Goal: Information Seeking & Learning: Find specific fact

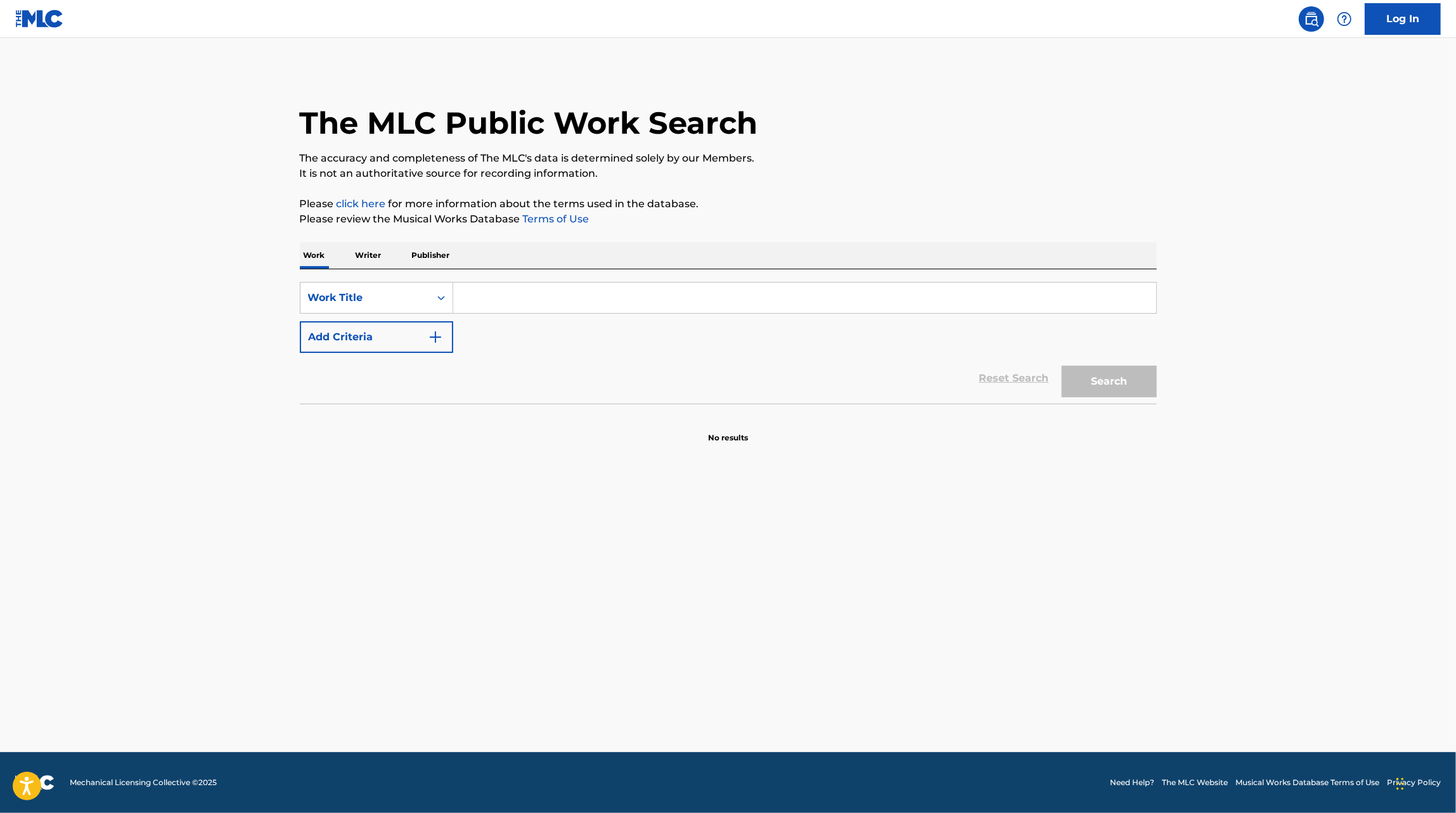
click at [550, 290] on input "Search Form" at bounding box center [804, 297] width 703 height 31
type input "a tu favor"
click at [365, 324] on button "Add Criteria" at bounding box center [376, 337] width 154 height 32
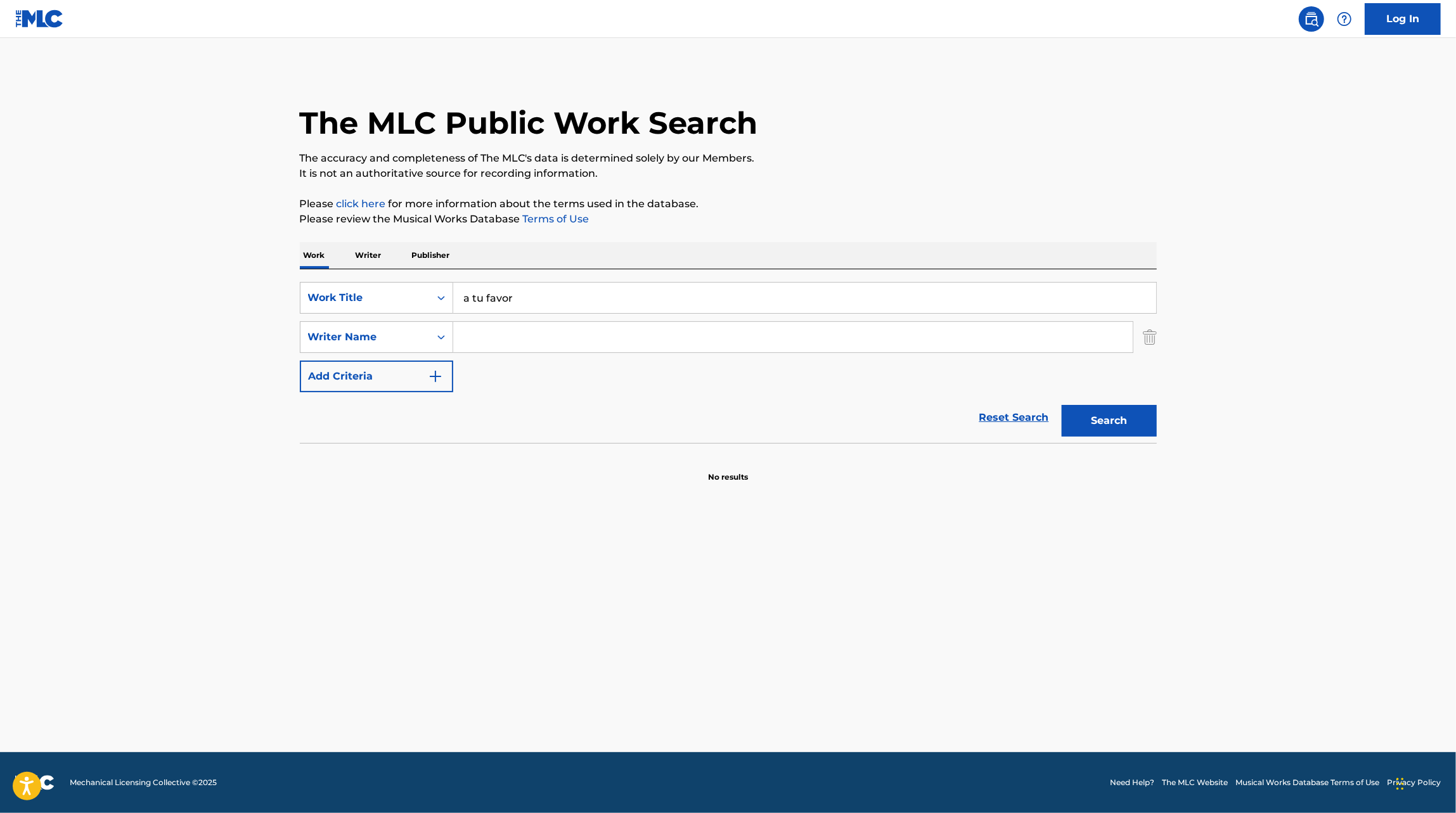
click at [477, 337] on input "Search Form" at bounding box center [792, 337] width 679 height 31
type input "Elias"
click at [1062, 406] on button "Search" at bounding box center [1109, 421] width 95 height 32
click at [550, 334] on input "Elias" at bounding box center [792, 337] width 679 height 31
click at [1093, 421] on button "Search" at bounding box center [1109, 421] width 95 height 32
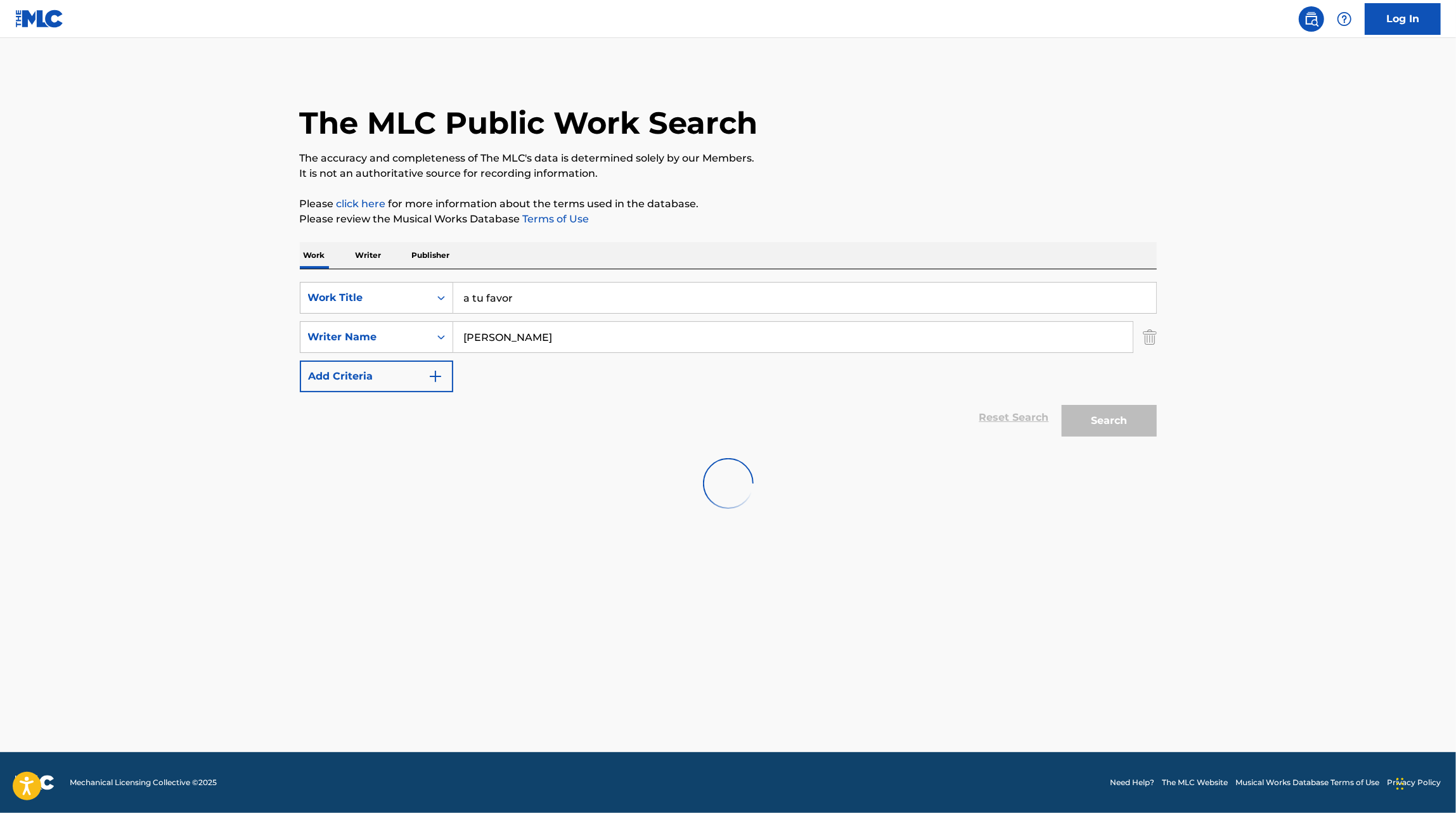
click at [509, 341] on input "Elias" at bounding box center [792, 337] width 679 height 31
click at [428, 255] on p "Publisher" at bounding box center [431, 255] width 46 height 27
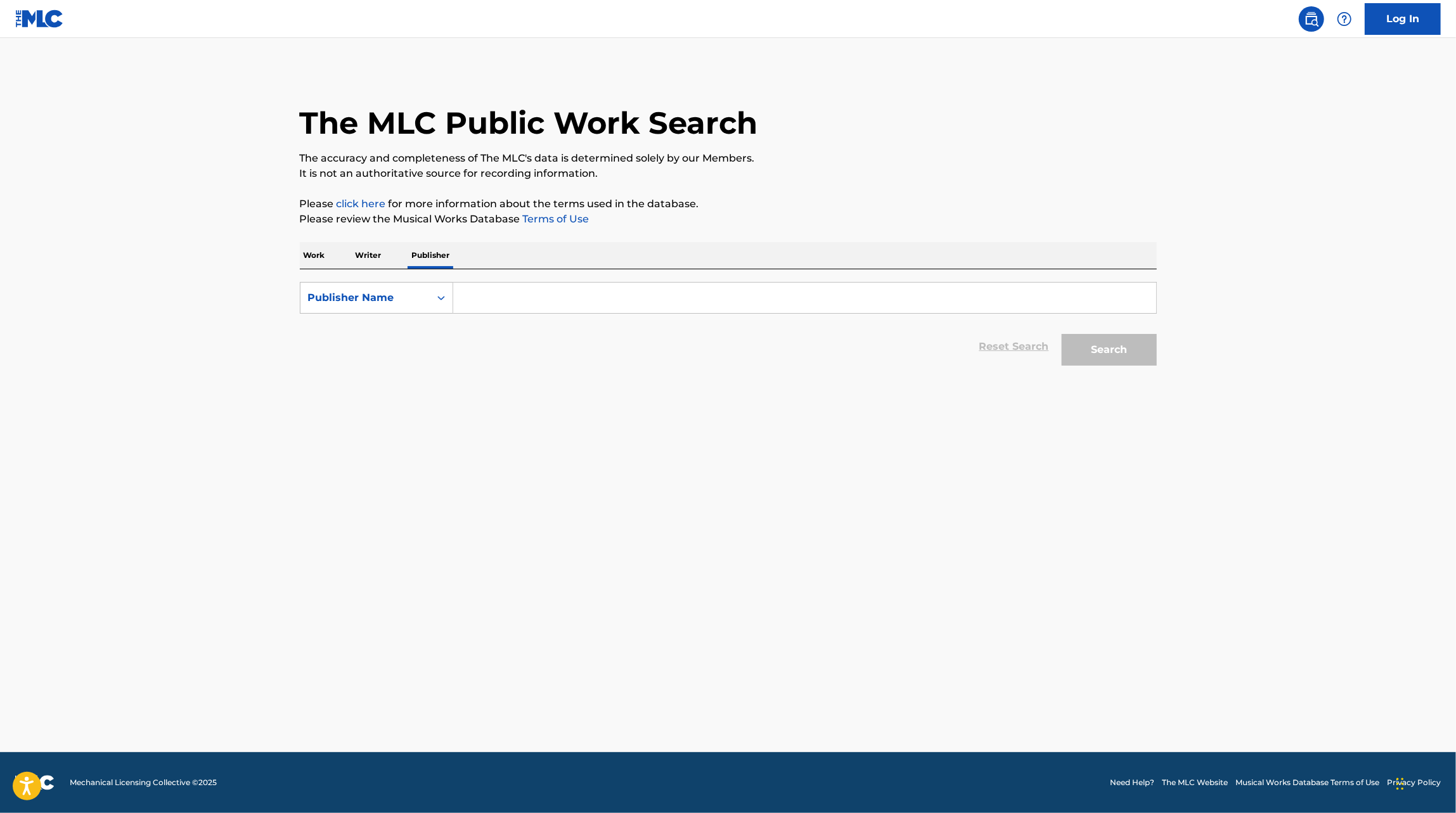
click at [509, 305] on input "Search Form" at bounding box center [804, 297] width 703 height 31
type input "EGM"
click at [1062, 334] on button "Search" at bounding box center [1109, 350] width 95 height 32
click at [374, 256] on p "Writer" at bounding box center [369, 255] width 34 height 27
click at [499, 294] on input "Search Form" at bounding box center [804, 297] width 703 height 31
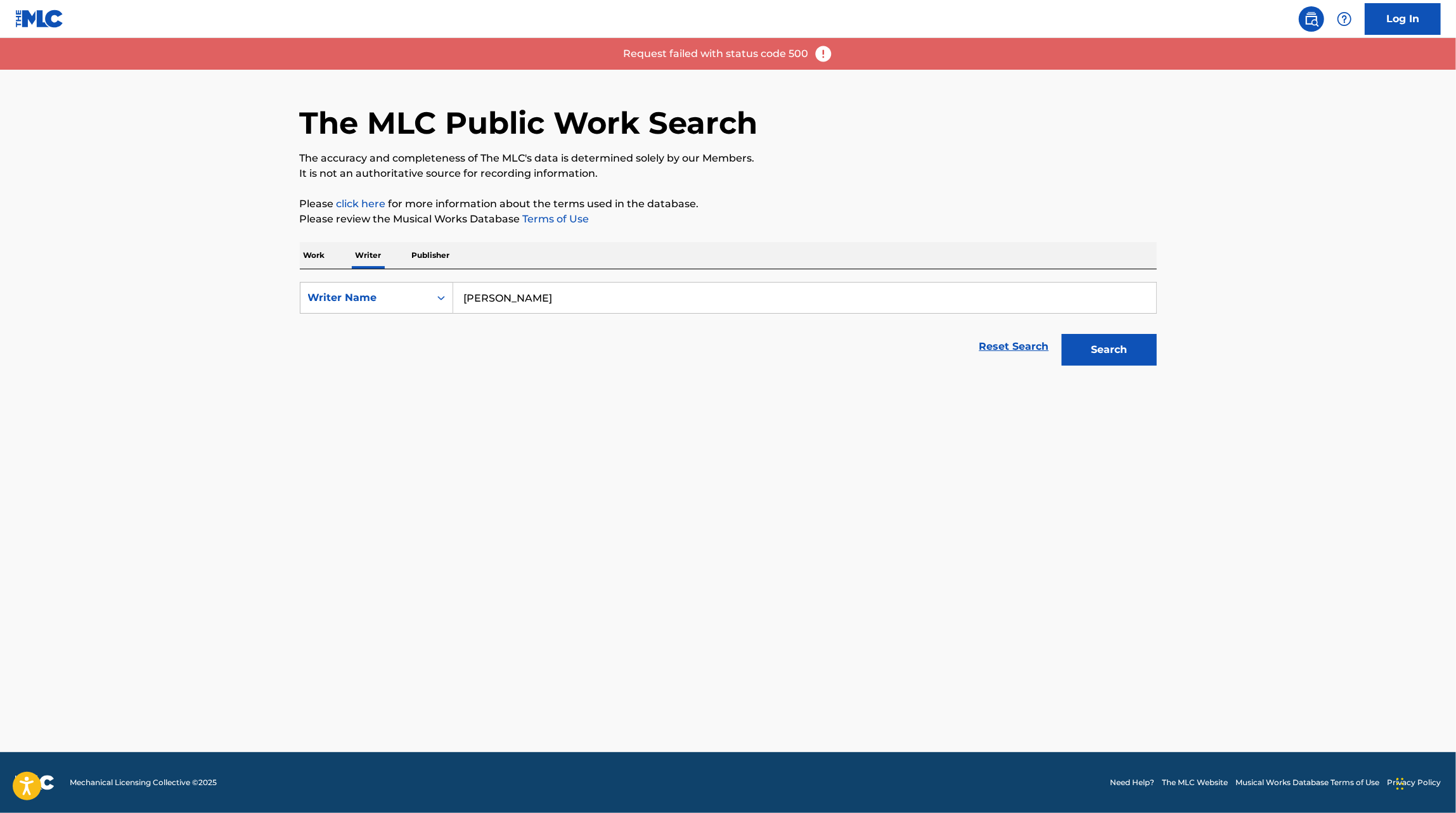
type input "elias"
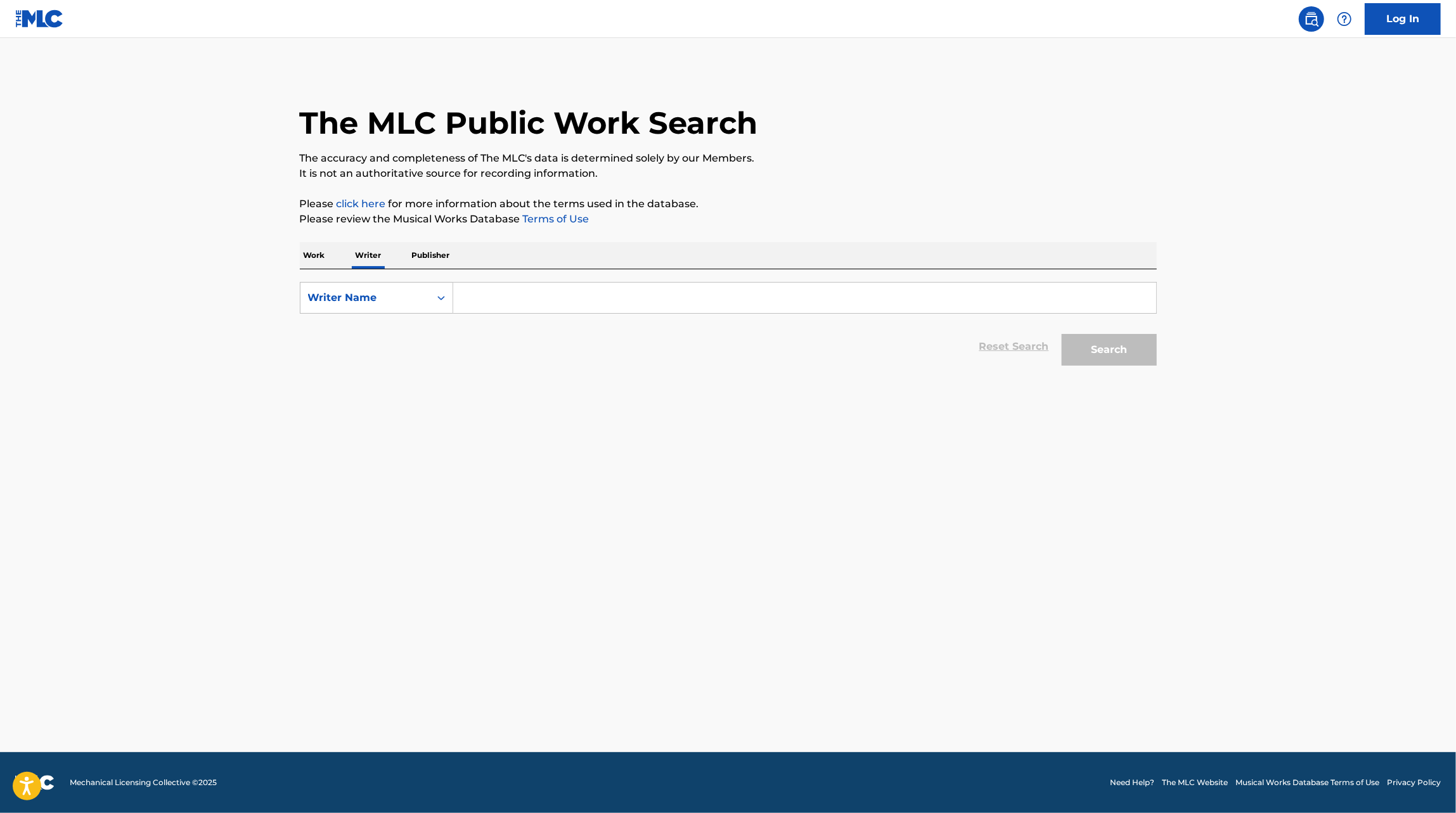
click at [540, 306] on input "Search Form" at bounding box center [804, 297] width 703 height 31
type input "[PERSON_NAME]"
click at [1062, 334] on button "Search" at bounding box center [1109, 350] width 95 height 32
click at [1312, 12] on img at bounding box center [1310, 19] width 15 height 15
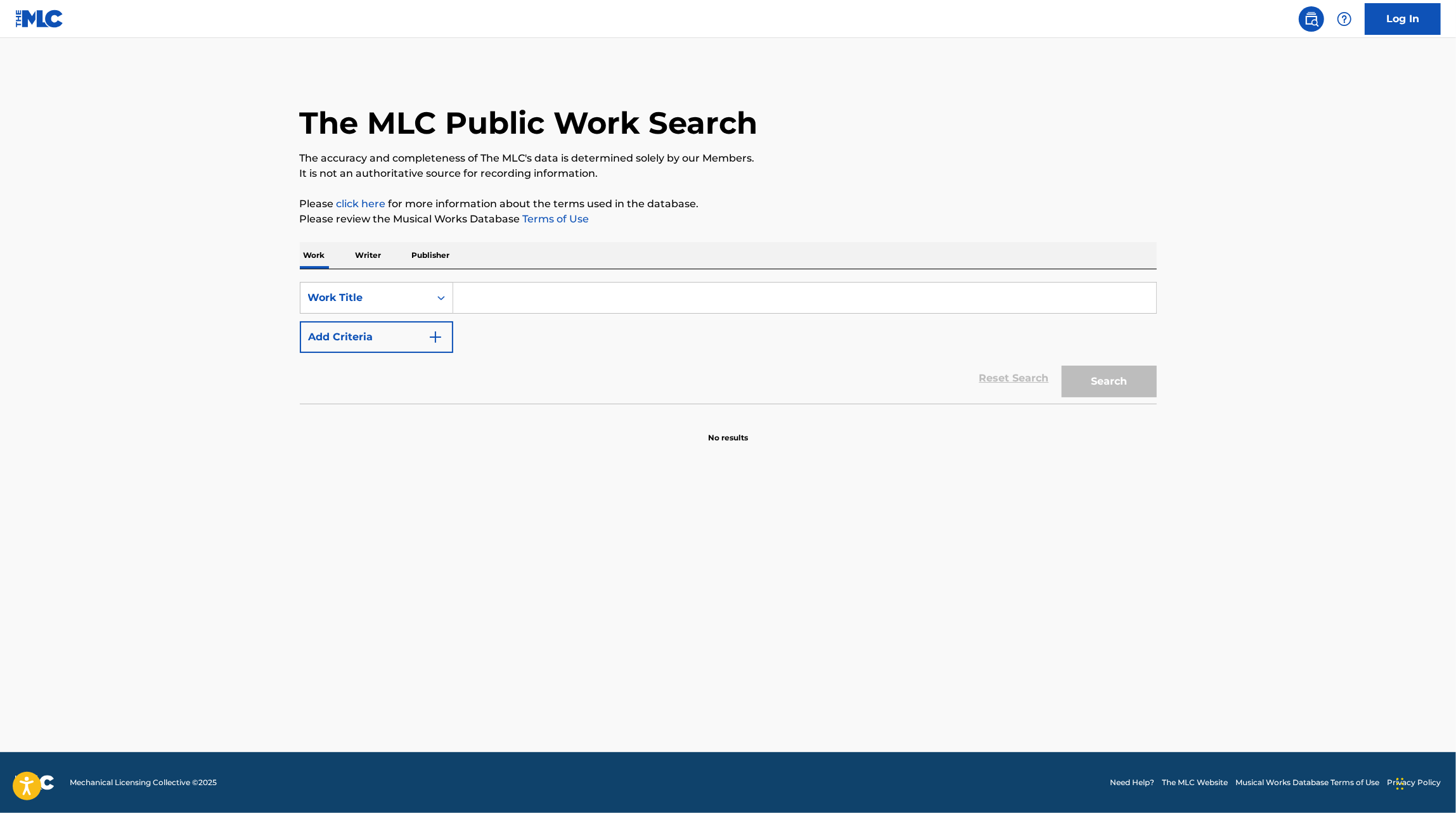
click at [1313, 19] on img at bounding box center [1310, 19] width 15 height 15
click at [1416, 27] on link "Log In" at bounding box center [1402, 19] width 76 height 32
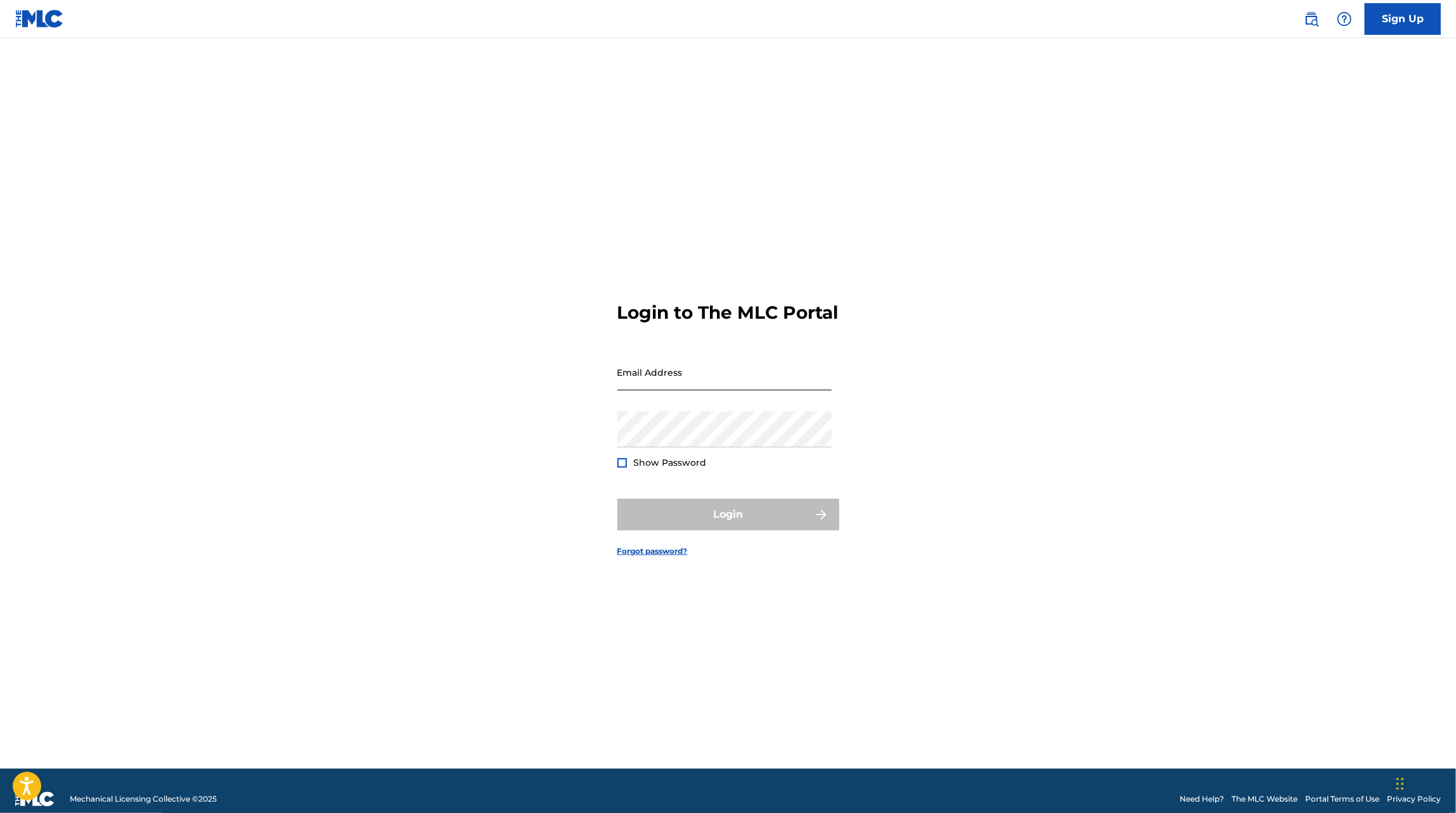
click at [745, 391] on input "Email Address" at bounding box center [725, 372] width 214 height 36
type input "alandv"
click at [27, 20] on img at bounding box center [39, 19] width 49 height 19
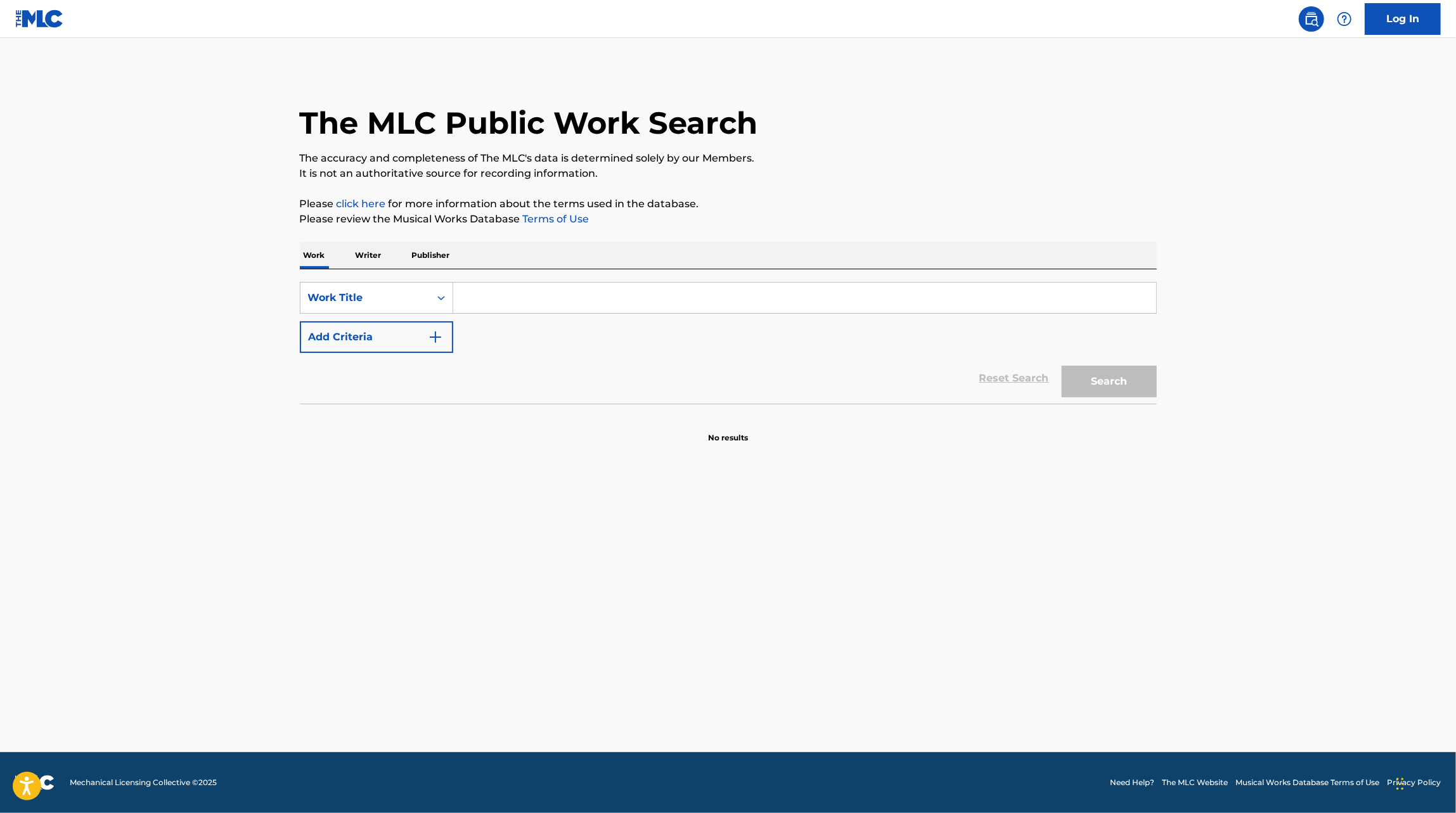
click at [621, 284] on input "Search Form" at bounding box center [804, 297] width 703 height 31
type input "barquito de vela"
click at [1062, 366] on button "Search" at bounding box center [1109, 382] width 95 height 32
click at [375, 261] on p "Writer" at bounding box center [369, 255] width 34 height 27
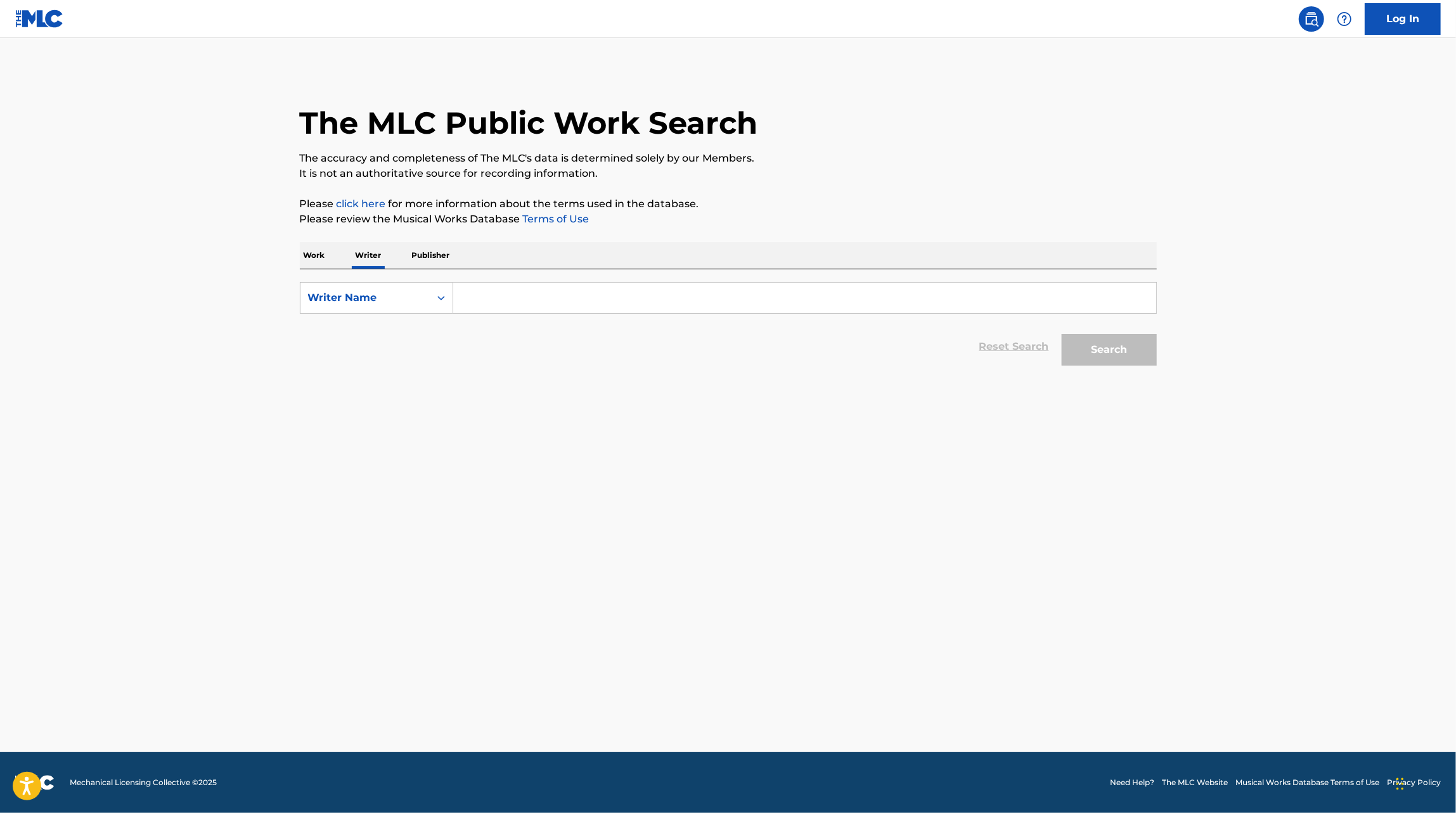
click at [514, 303] on input "Search Form" at bounding box center [804, 297] width 703 height 31
type input "e"
click at [415, 249] on p "Publisher" at bounding box center [431, 255] width 46 height 27
click at [479, 283] on div "SearchWithCriteria6214f897-9876-4078-821a-e97a124304e3 Publisher Name Reset Sea…" at bounding box center [728, 321] width 856 height 103
click at [479, 284] on input "Search Form" at bounding box center [804, 297] width 703 height 31
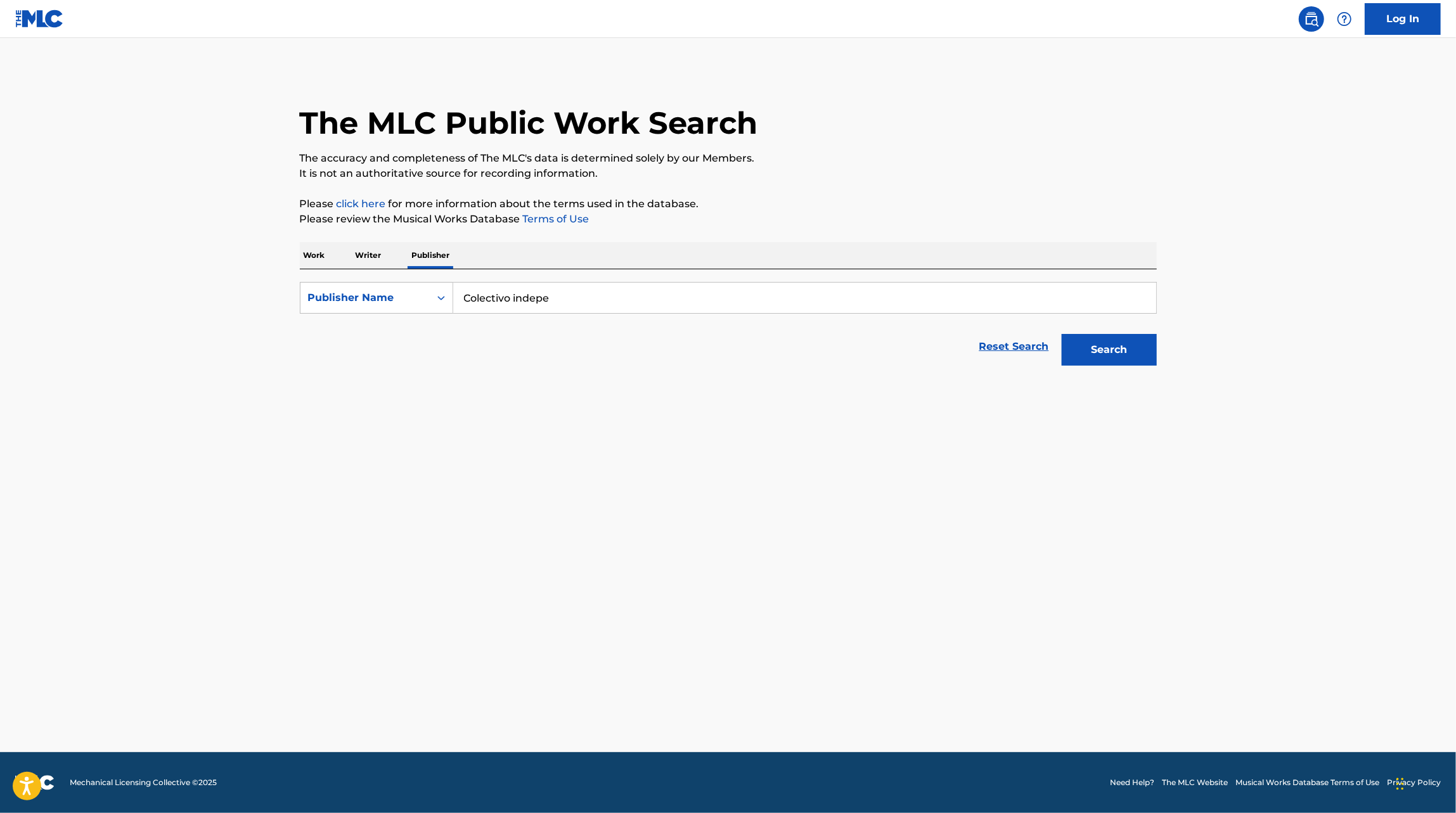
type input "Colectivo indepe"
click at [1062, 334] on button "Search" at bounding box center [1109, 350] width 95 height 32
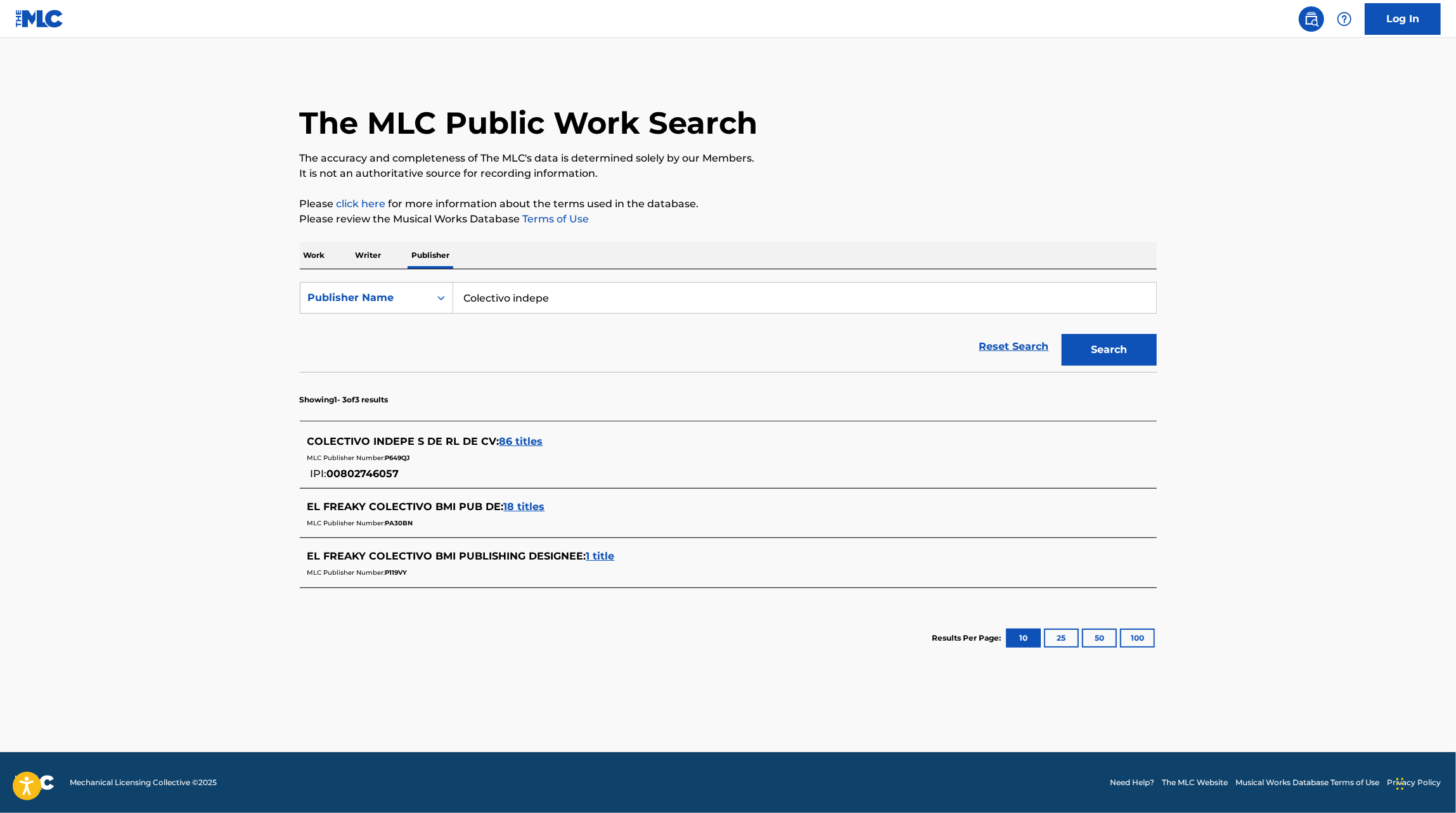
click at [530, 442] on span "86 titles" at bounding box center [521, 441] width 44 height 12
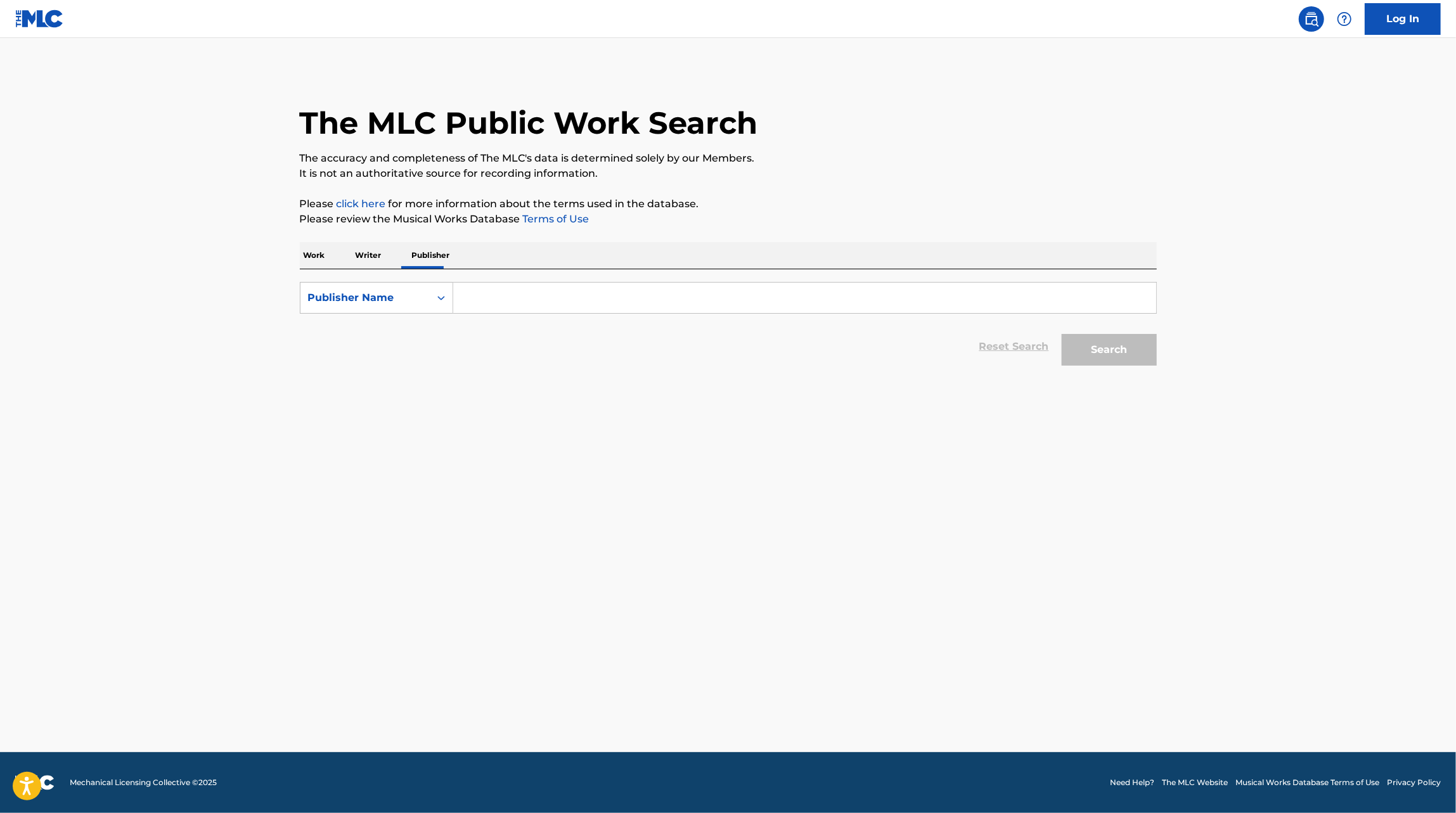
click at [481, 291] on input "Search Form" at bounding box center [804, 297] width 703 height 31
type input "EGM Music"
click at [1062, 334] on button "Search" at bounding box center [1109, 350] width 95 height 32
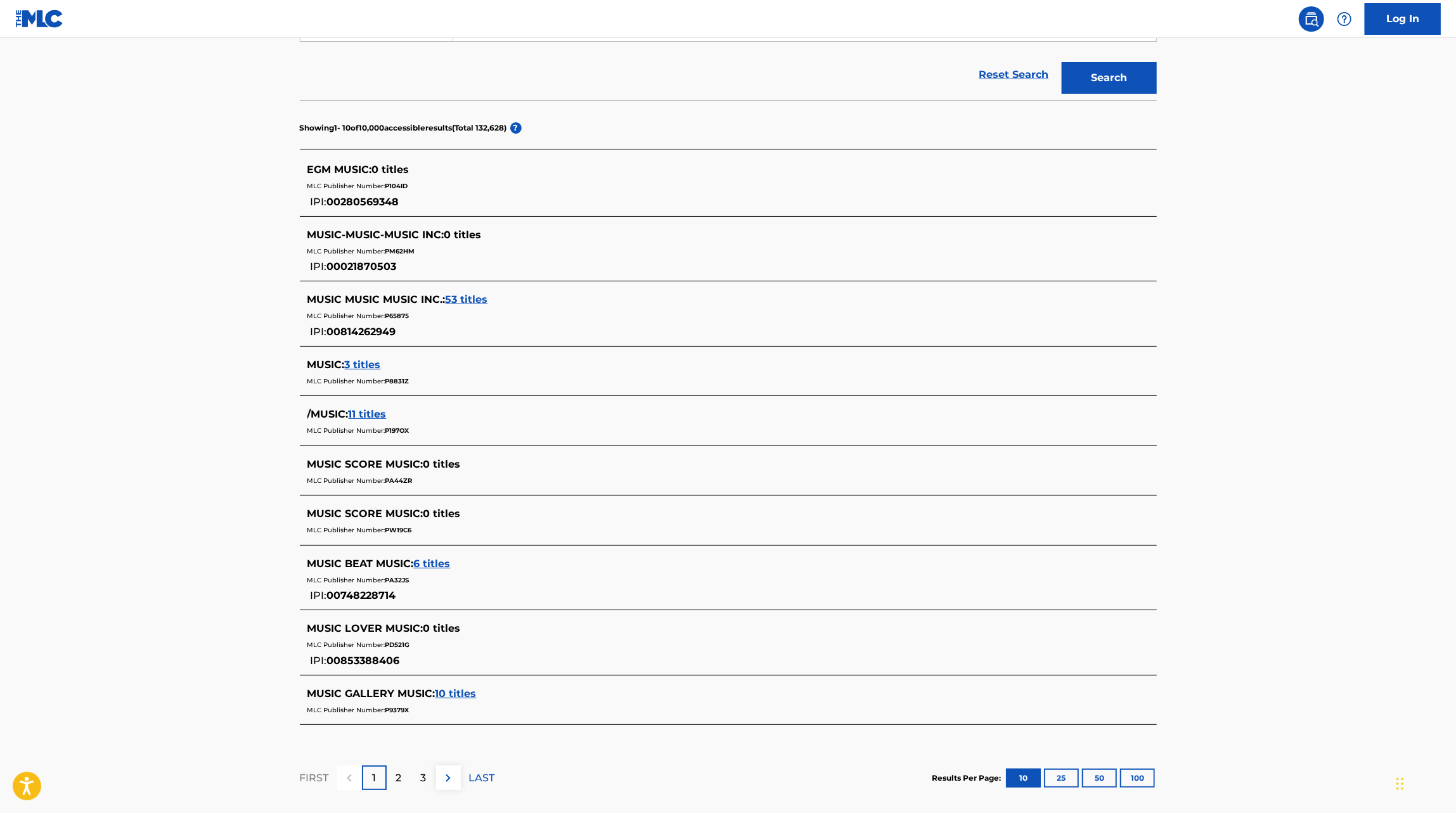
scroll to position [334, 0]
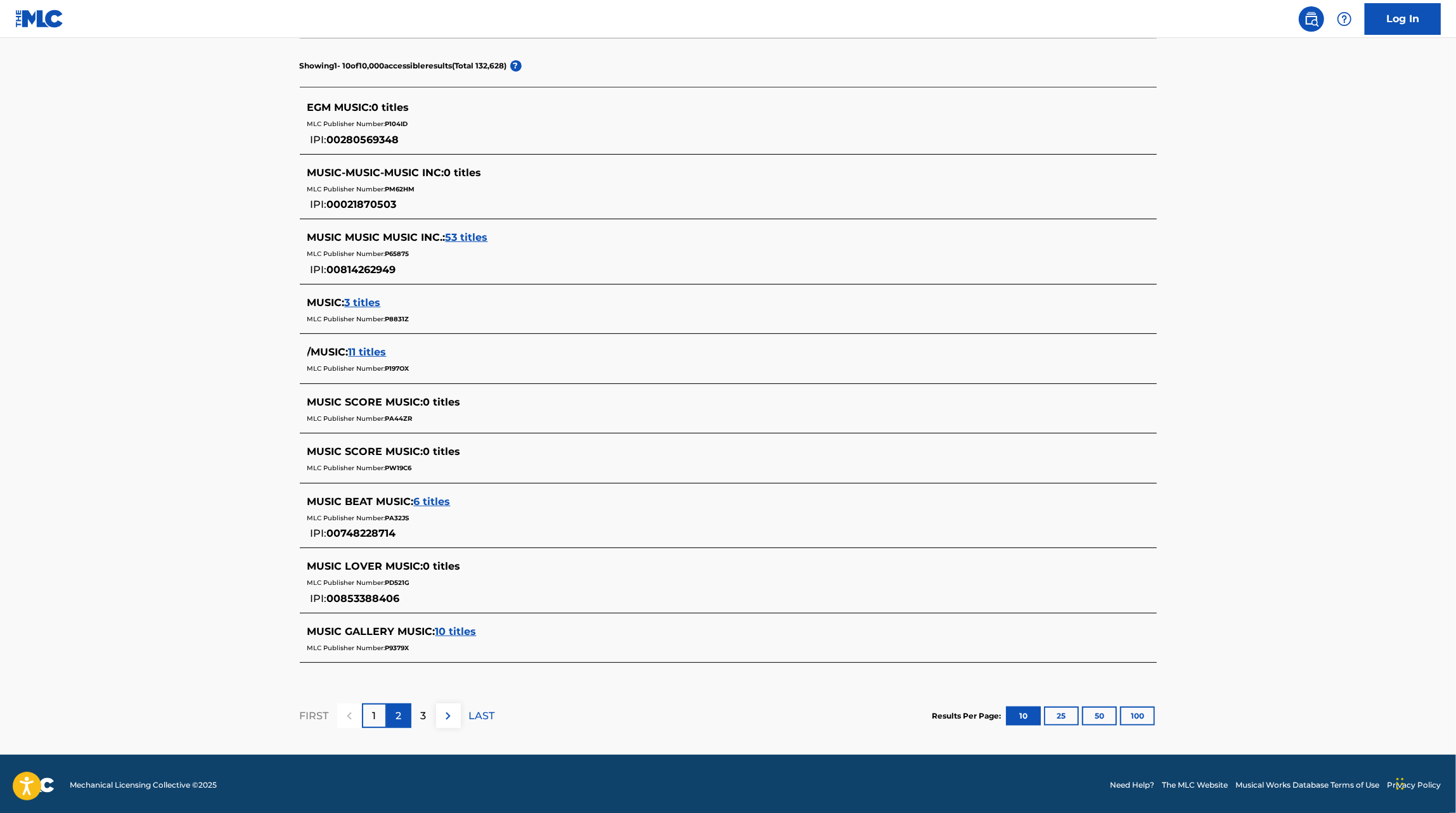
click at [399, 717] on p "2" at bounding box center [399, 716] width 6 height 15
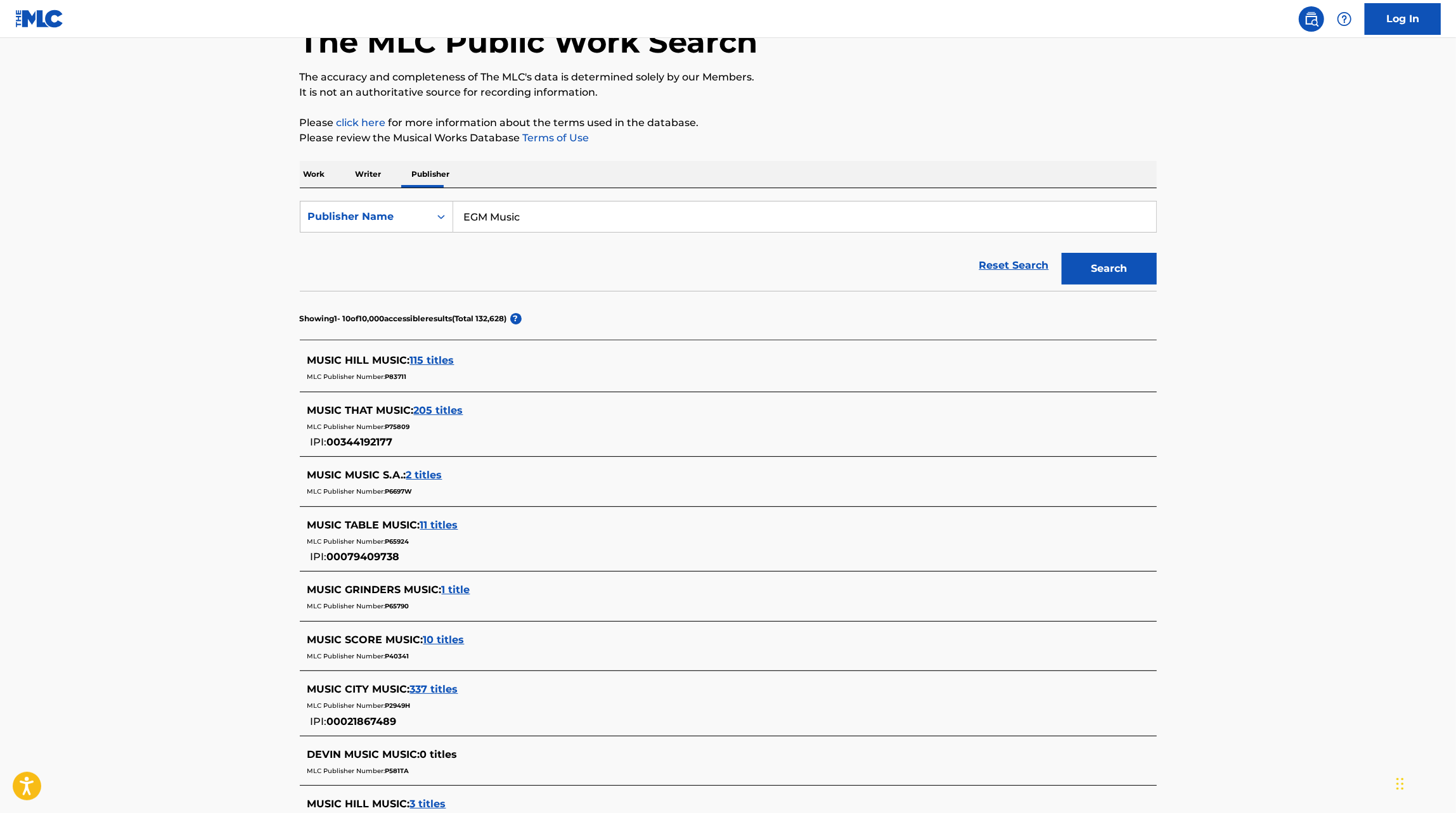
scroll to position [0, 0]
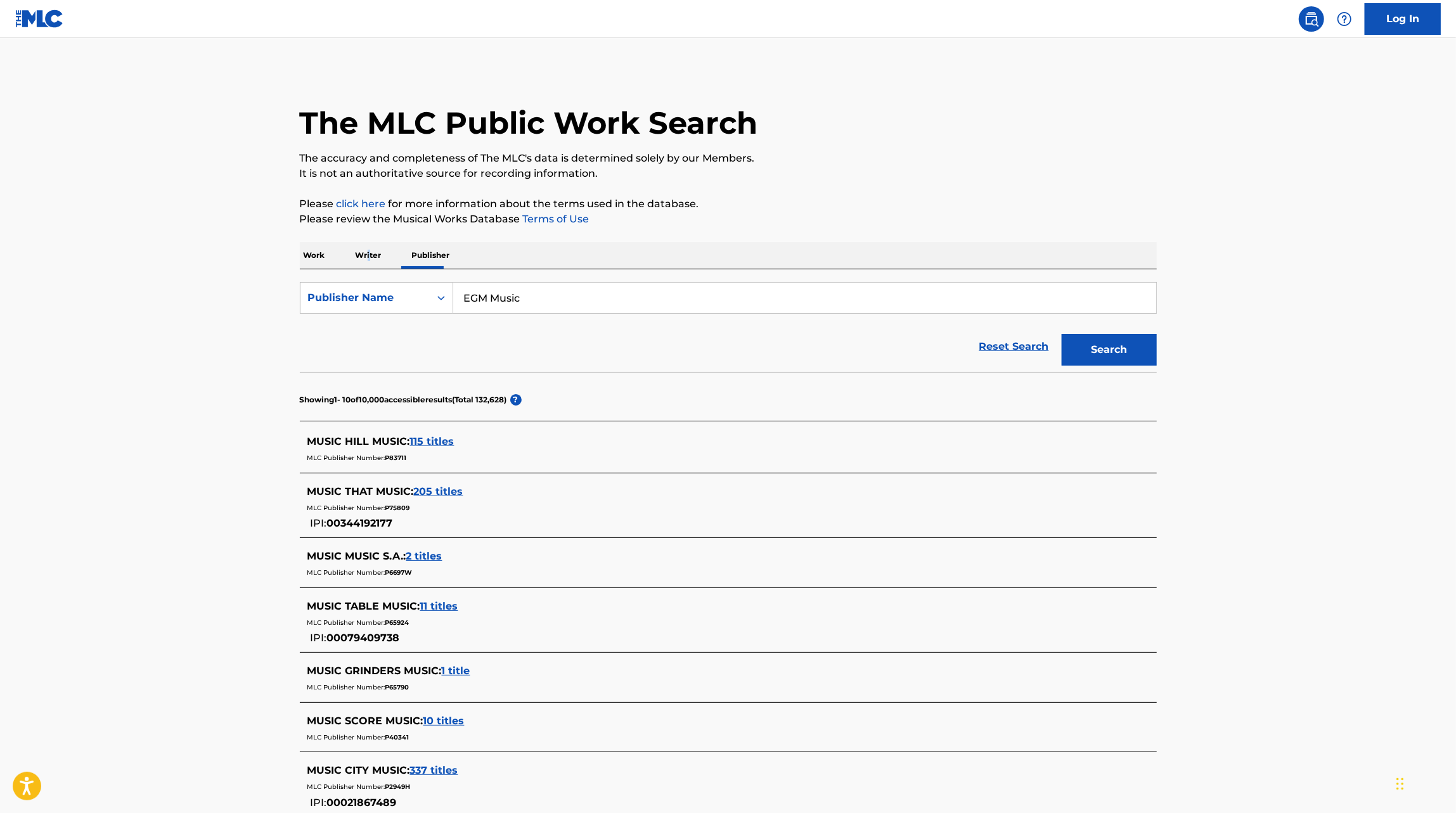
click at [369, 251] on p "Writer" at bounding box center [369, 255] width 34 height 27
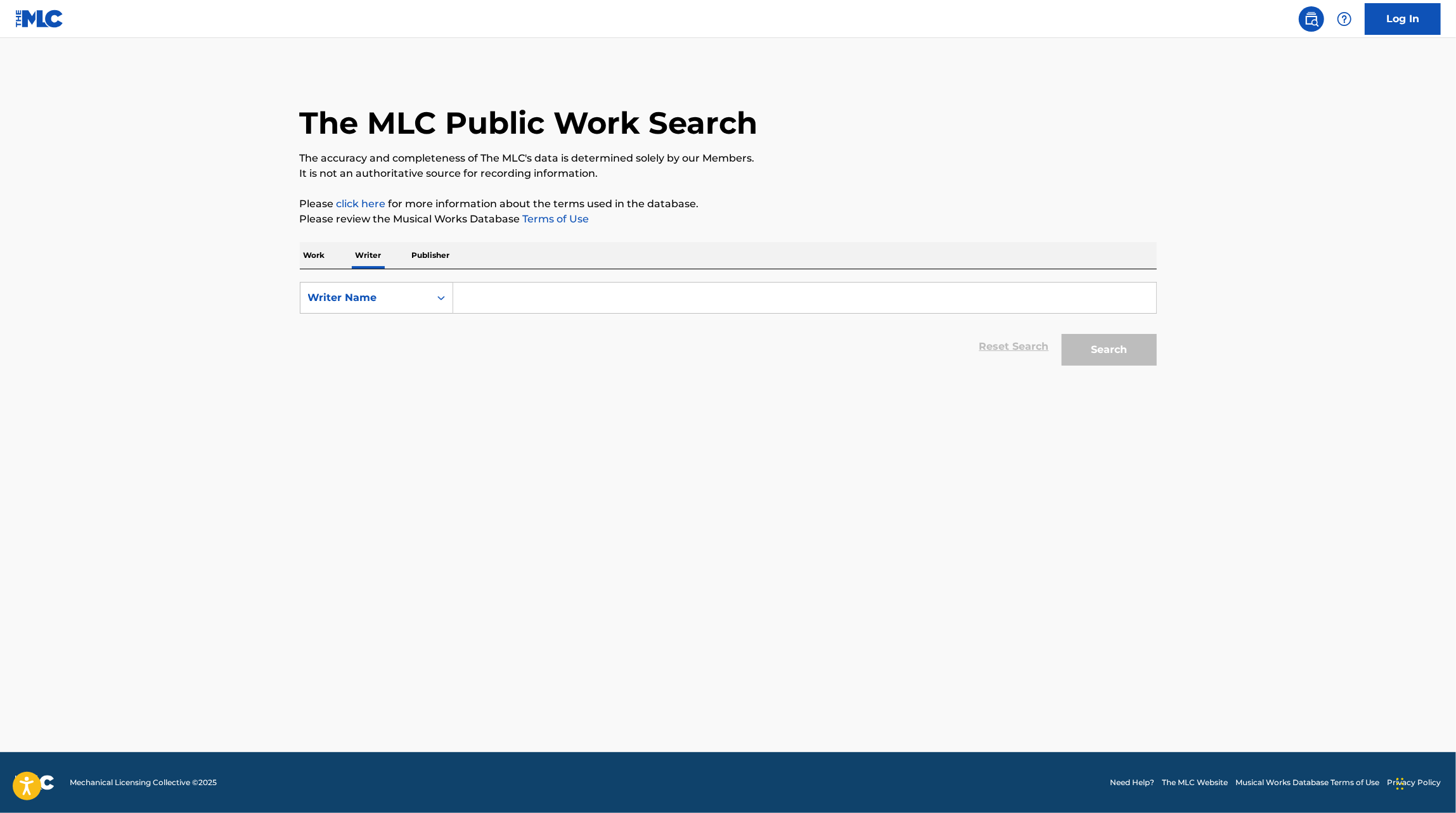
click at [314, 252] on p "Work" at bounding box center [313, 255] width 29 height 27
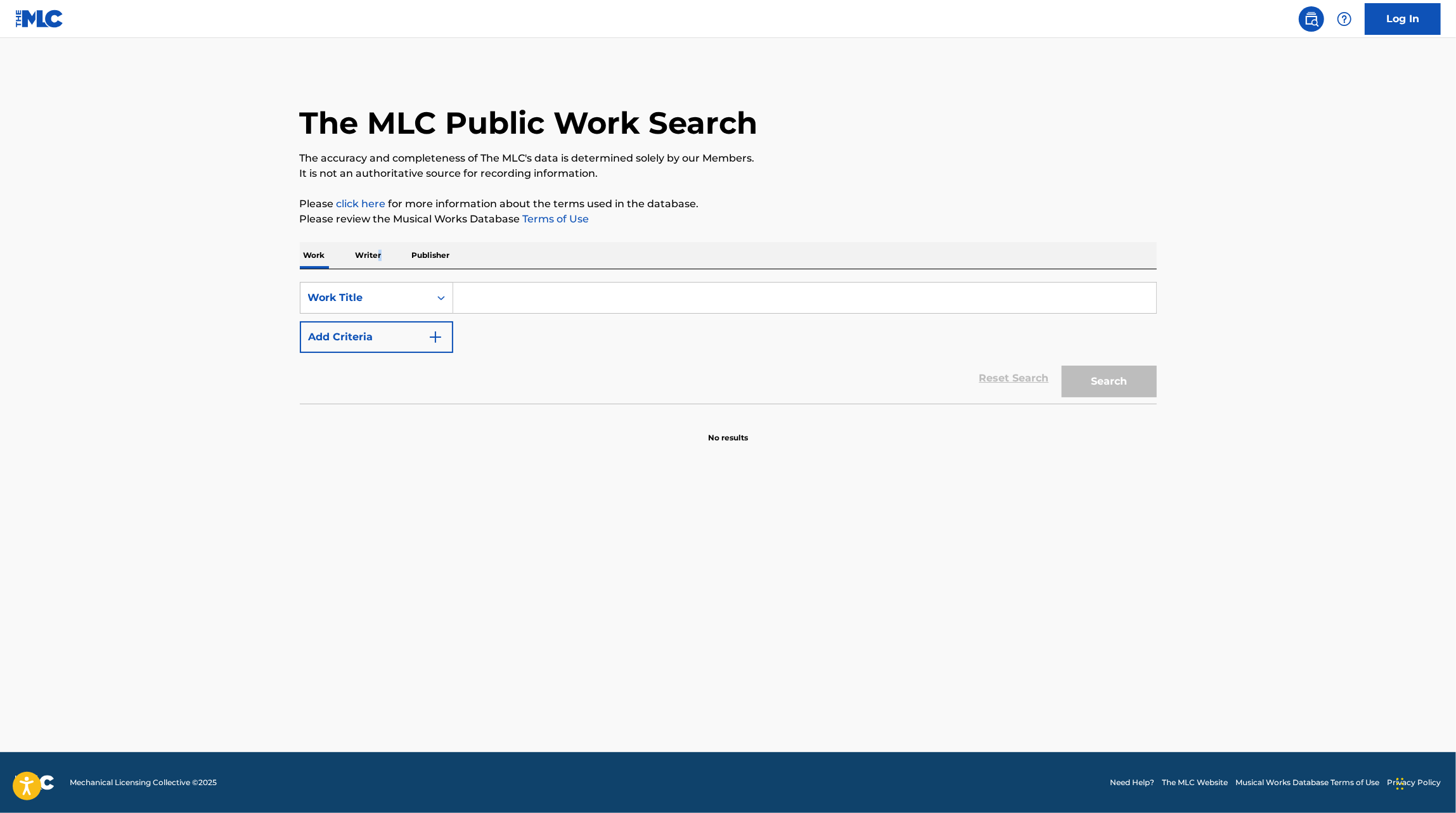
click at [379, 252] on p "Writer" at bounding box center [369, 255] width 34 height 27
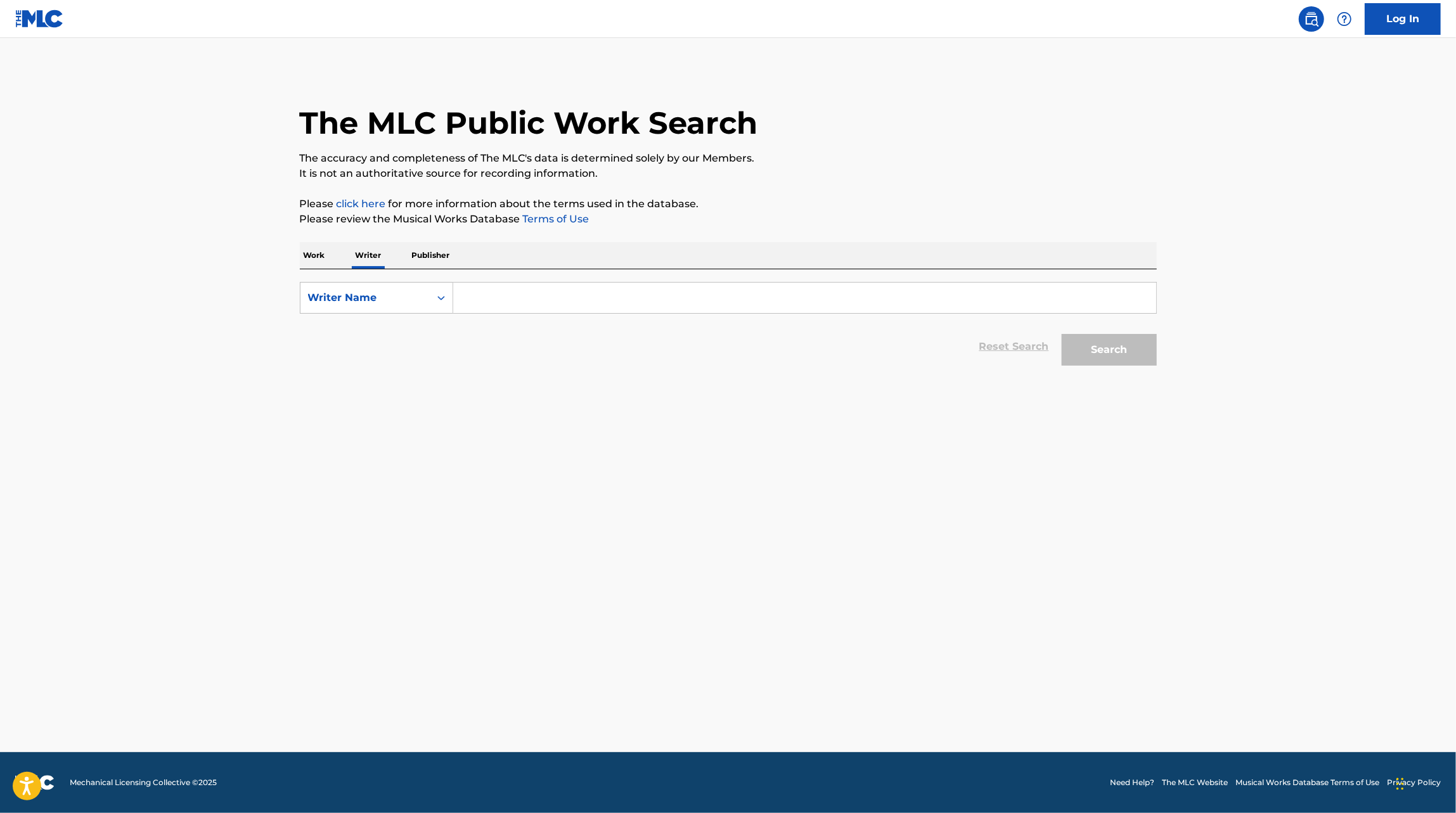
click at [509, 308] on input "Search Form" at bounding box center [804, 297] width 703 height 31
type input "Elias Gerardo"
click at [1062, 334] on button "Search" at bounding box center [1109, 350] width 95 height 32
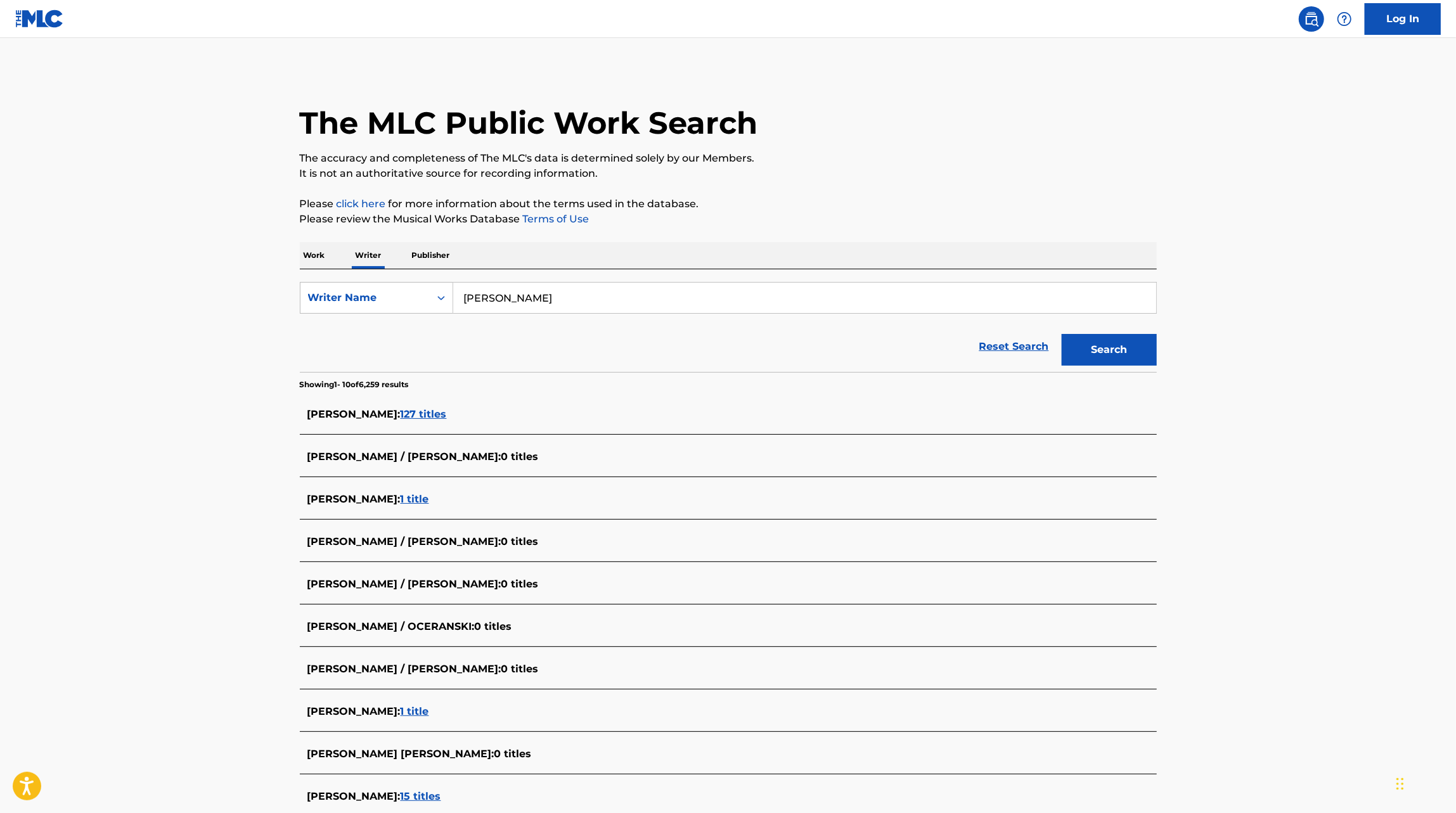
click at [447, 419] on span "127 titles" at bounding box center [423, 414] width 47 height 12
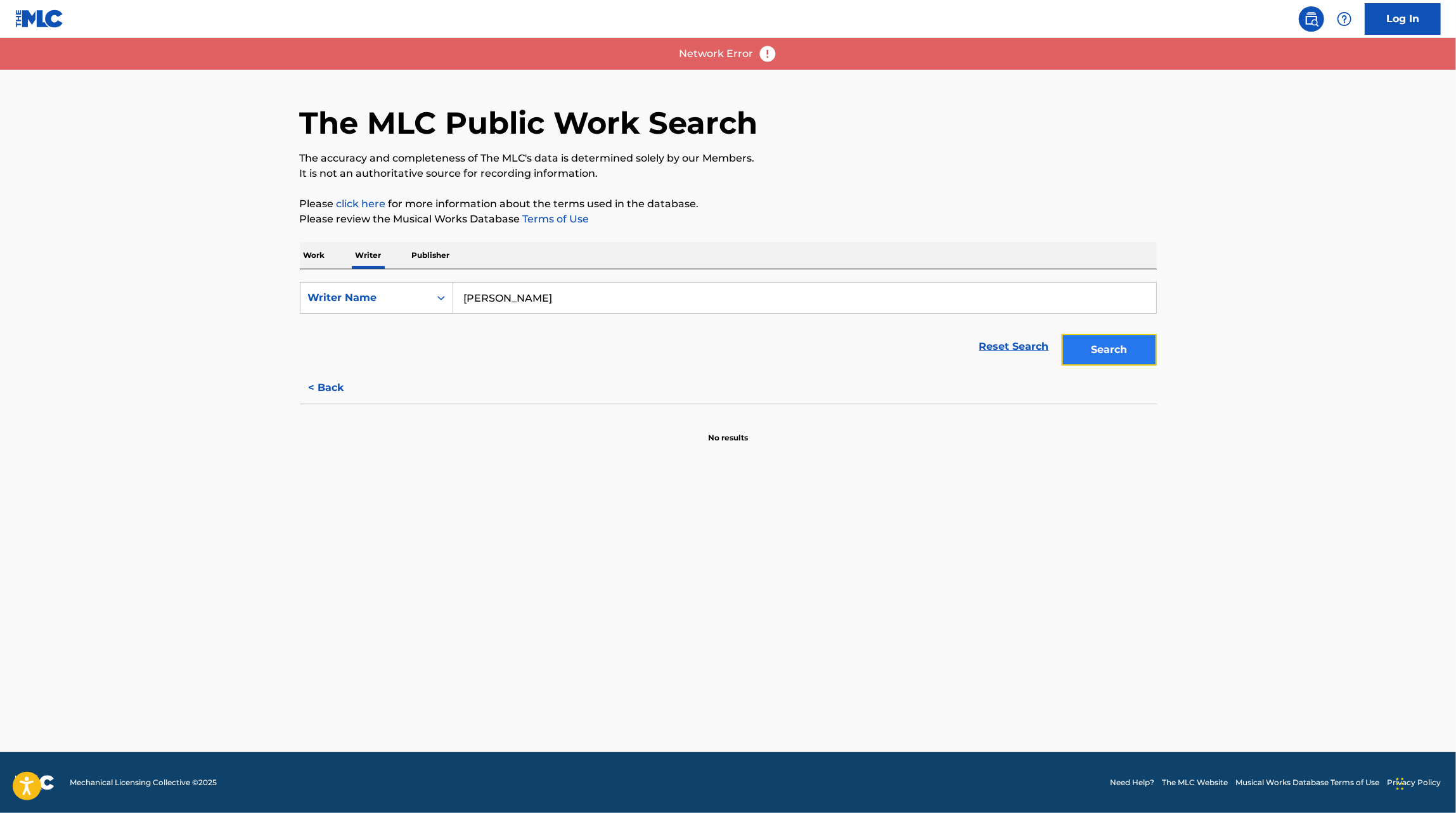
click at [1120, 358] on button "Search" at bounding box center [1109, 350] width 95 height 32
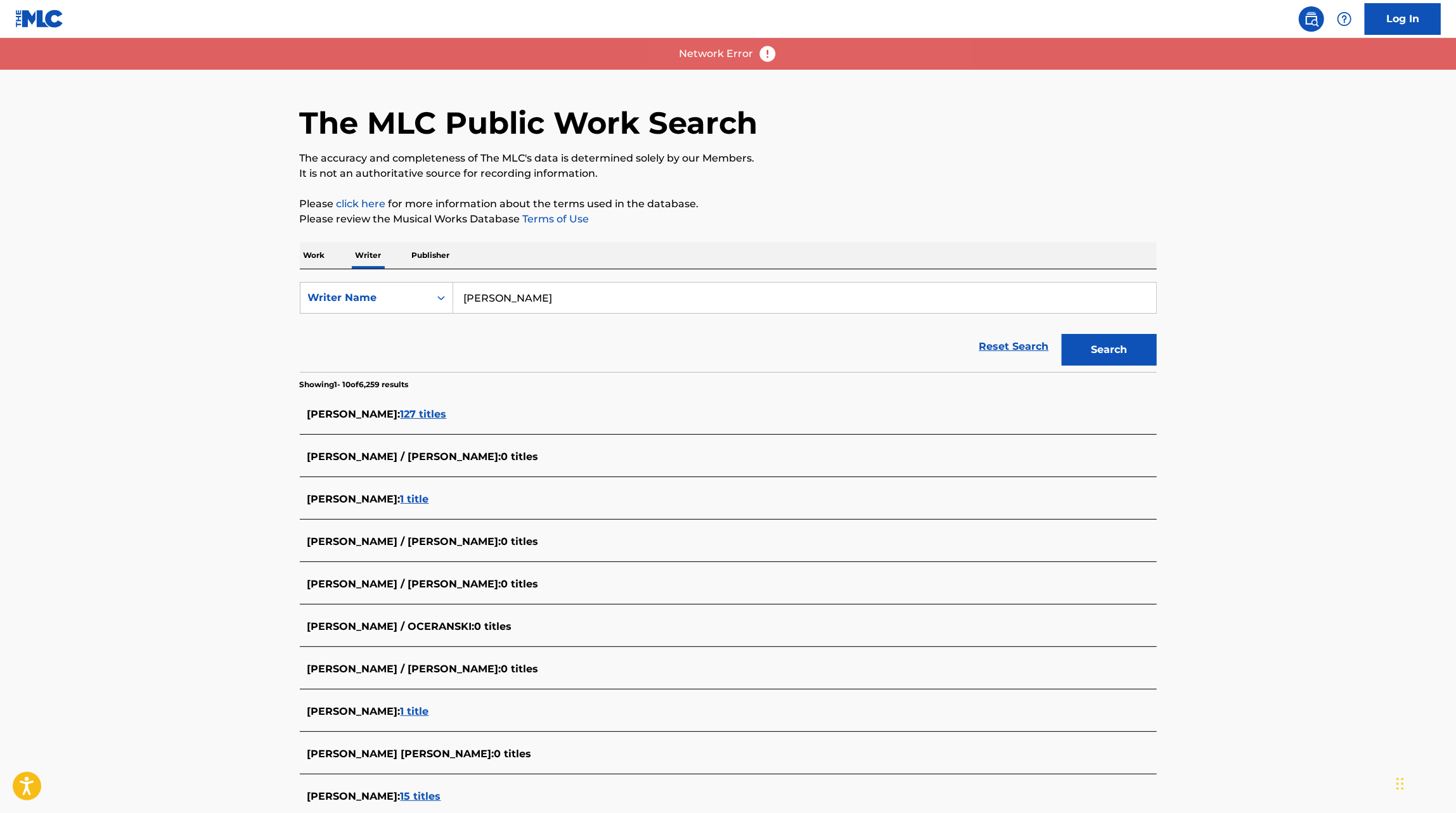
click at [447, 419] on span "127 titles" at bounding box center [423, 414] width 47 height 12
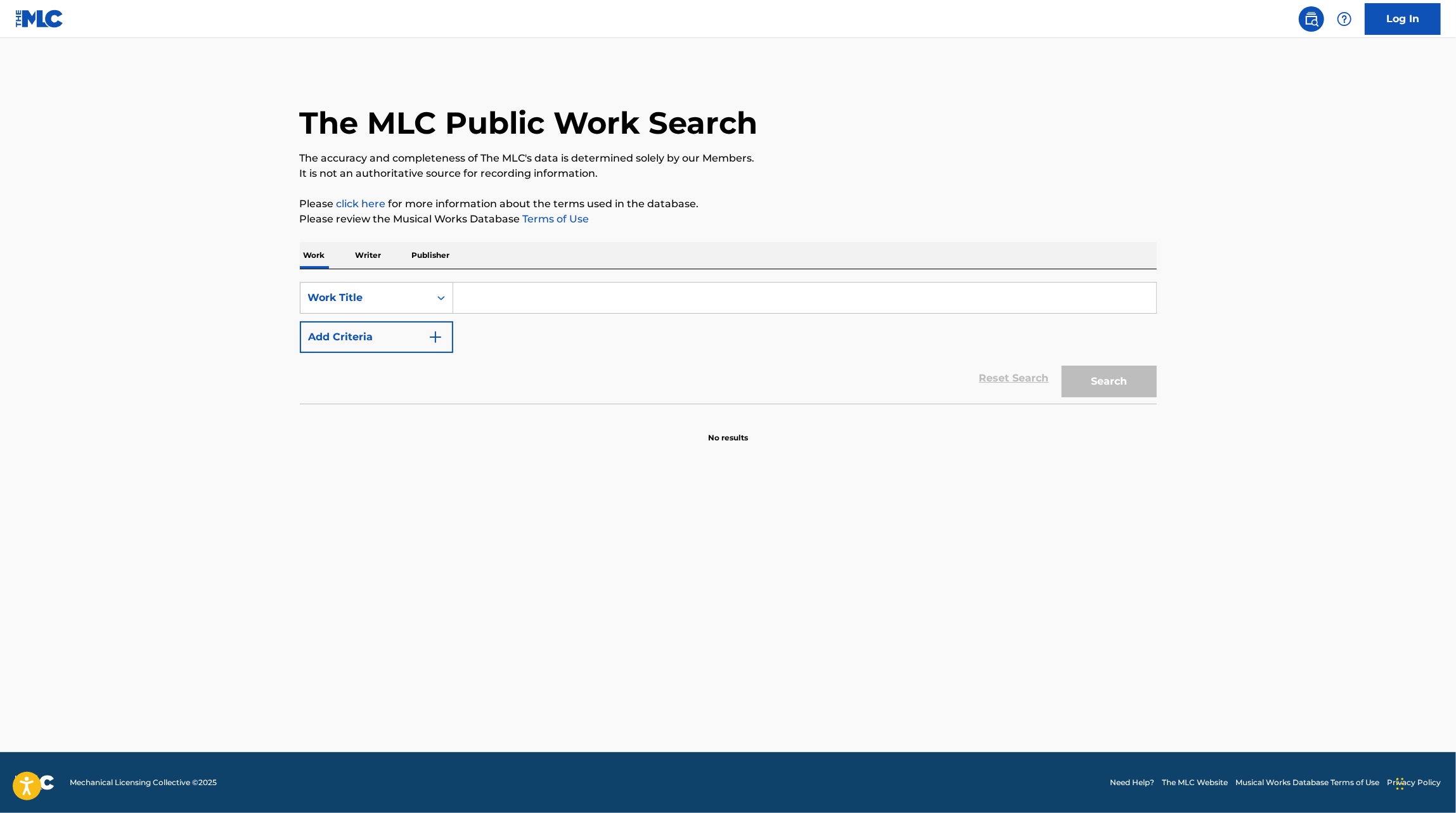
click at [497, 304] on input "Search Form" at bounding box center [804, 297] width 703 height 31
type input "capitan america"
click at [355, 345] on button "Add Criteria" at bounding box center [376, 337] width 154 height 32
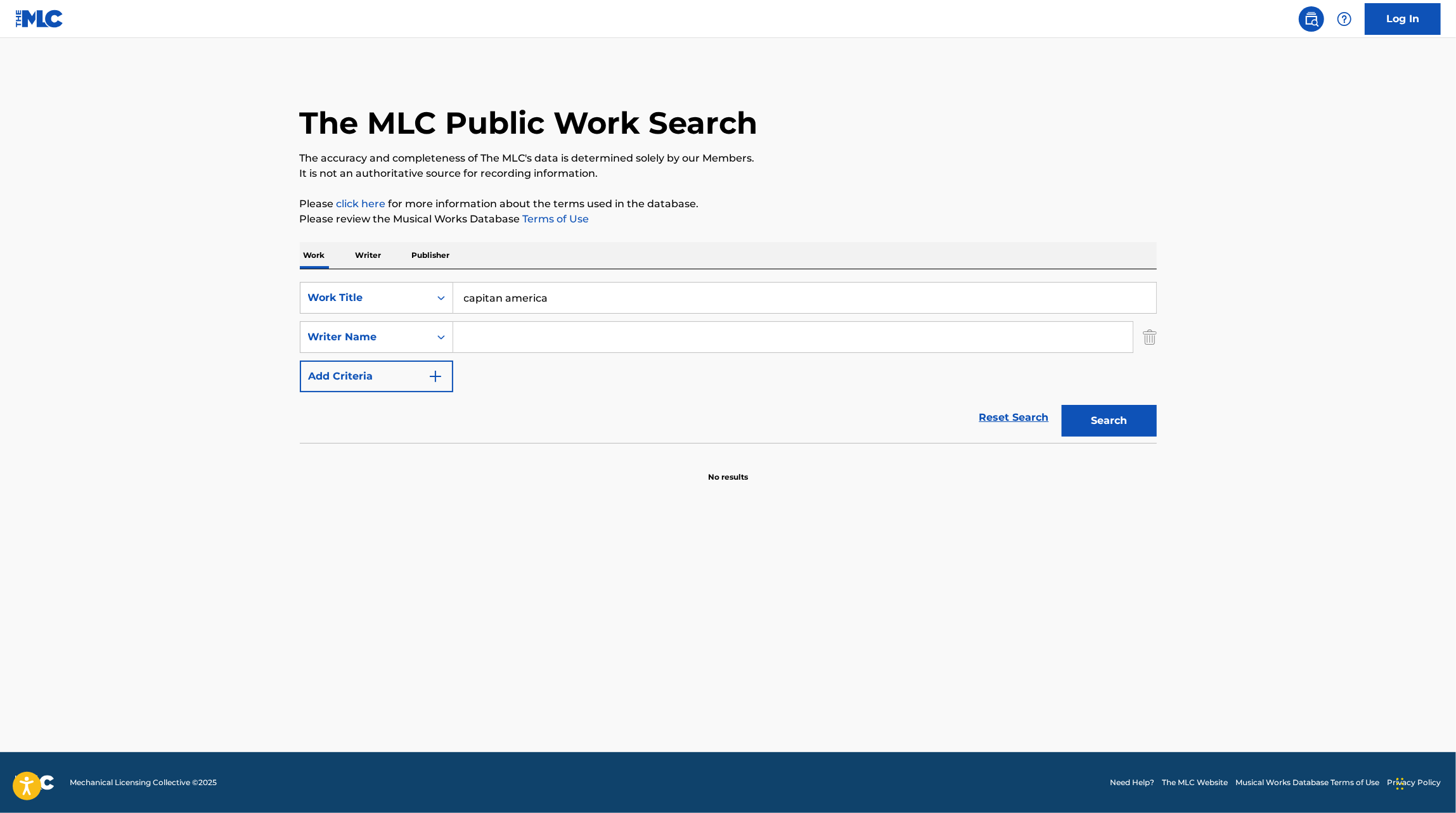
click at [479, 345] on input "Search Form" at bounding box center [792, 337] width 679 height 31
type input "[DEMOGRAPHIC_DATA]"
click at [1062, 406] on button "Search" at bounding box center [1109, 421] width 95 height 32
